Goal: Information Seeking & Learning: Learn about a topic

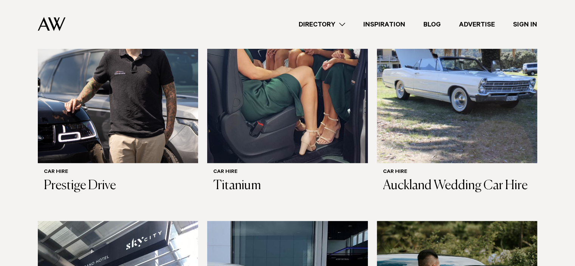
scroll to position [265, 0]
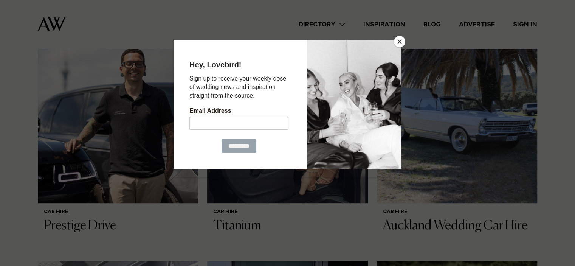
click at [395, 42] on button "Close" at bounding box center [399, 41] width 11 height 11
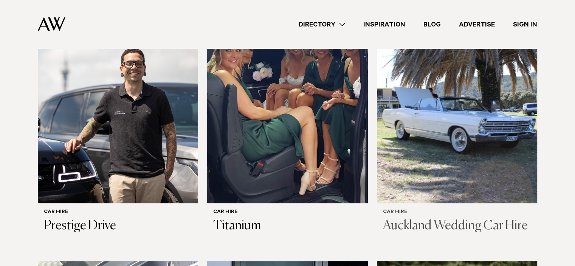
click at [477, 121] on img at bounding box center [457, 95] width 160 height 215
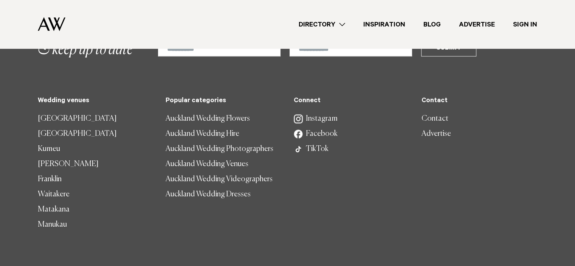
scroll to position [870, 0]
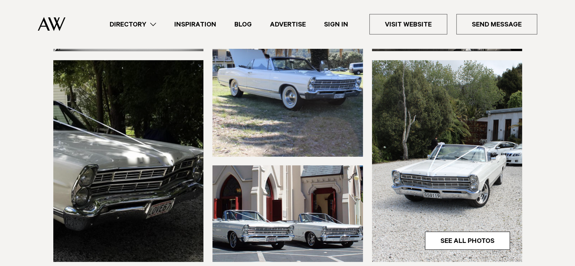
scroll to position [189, 0]
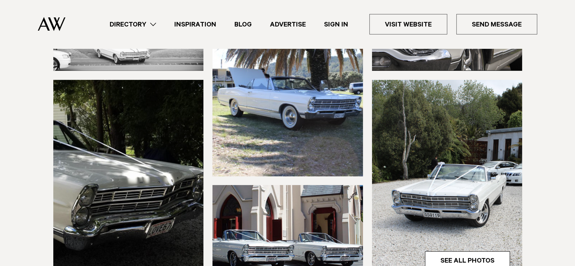
click at [422, 134] on img at bounding box center [447, 181] width 151 height 202
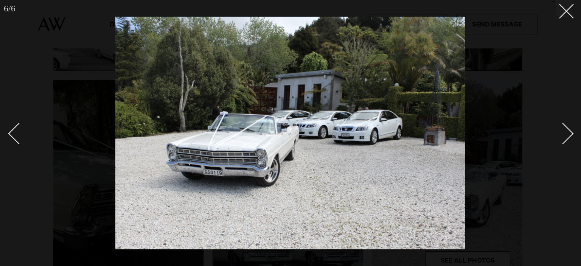
click at [567, 137] on div "Next slide" at bounding box center [563, 134] width 22 height 22
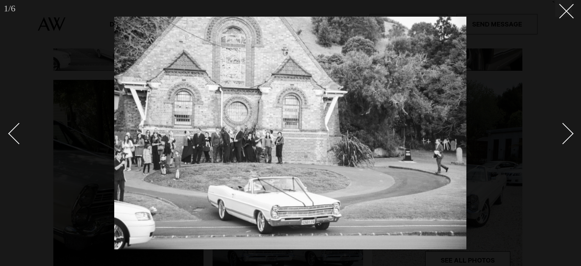
click at [567, 137] on div "Next slide" at bounding box center [563, 134] width 22 height 22
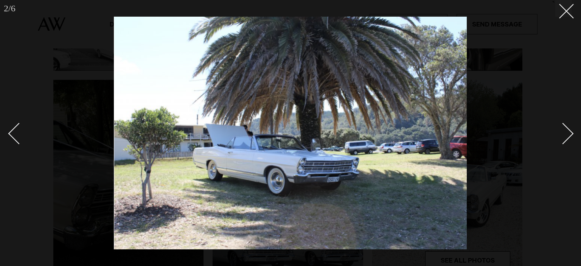
click at [567, 137] on div "Next slide" at bounding box center [563, 134] width 22 height 22
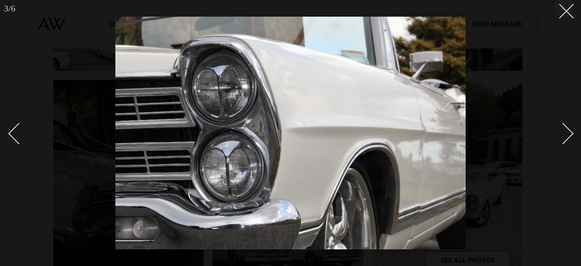
click at [567, 137] on div "Next slide" at bounding box center [563, 134] width 22 height 22
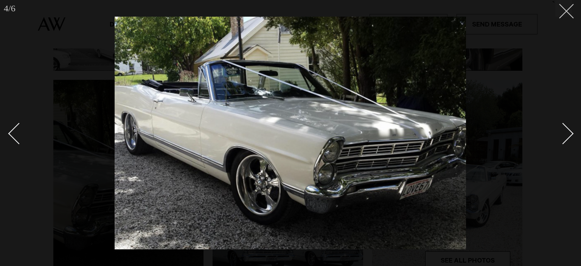
click at [567, 9] on icon at bounding box center [563, 8] width 9 height 9
